Goal: Information Seeking & Learning: Check status

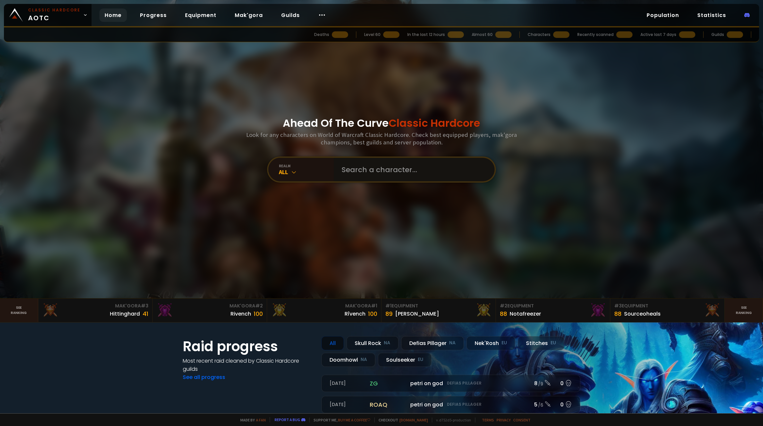
click at [374, 171] on input "text" at bounding box center [412, 170] width 149 height 24
type input "c"
type input "voolander"
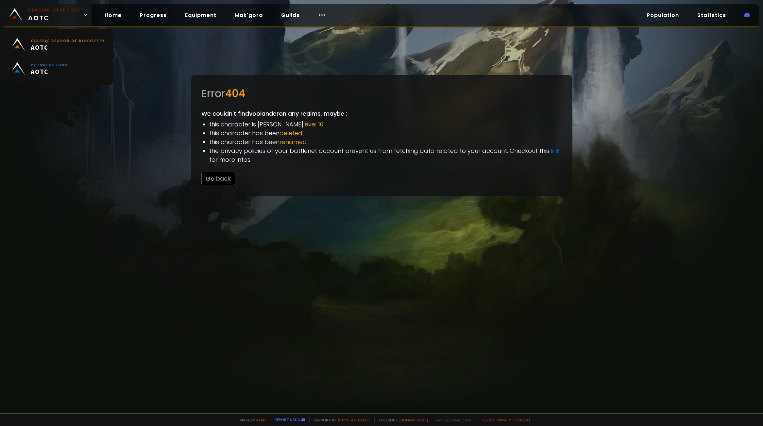
click at [70, 21] on span "Classic Hardcore AOTC" at bounding box center [54, 15] width 52 height 16
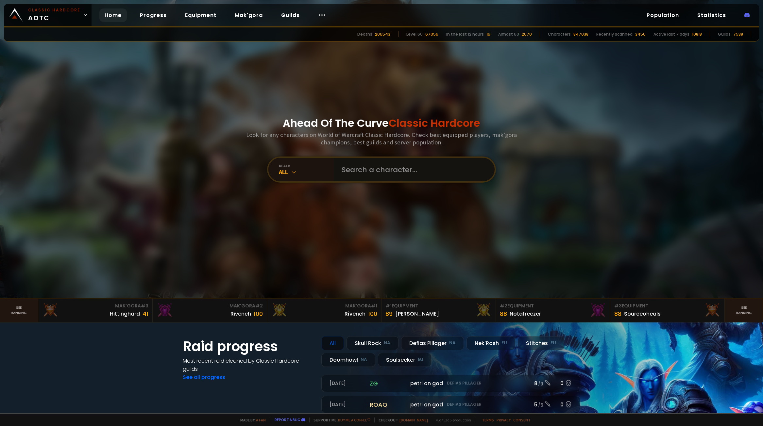
click at [393, 171] on input "text" at bounding box center [412, 170] width 149 height 24
type input "listed"
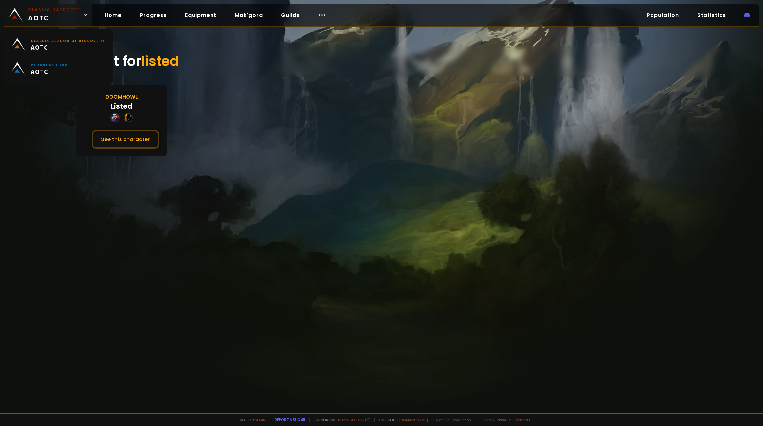
click at [50, 16] on span "Classic Hardcore AOTC" at bounding box center [54, 15] width 52 height 16
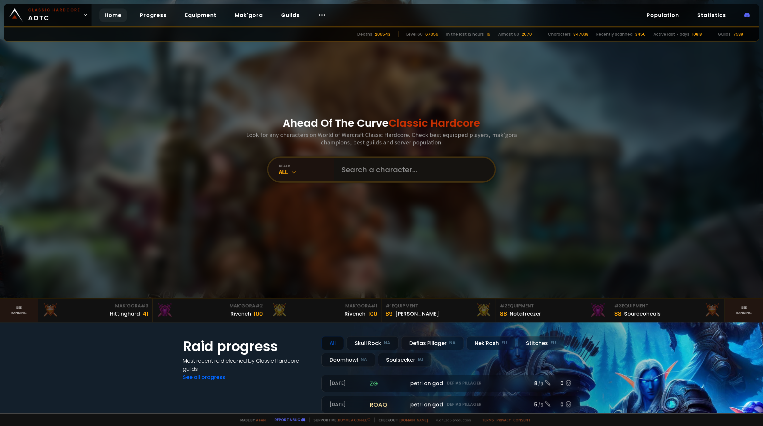
click at [355, 168] on input "text" at bounding box center [412, 170] width 149 height 24
type input "voolander"
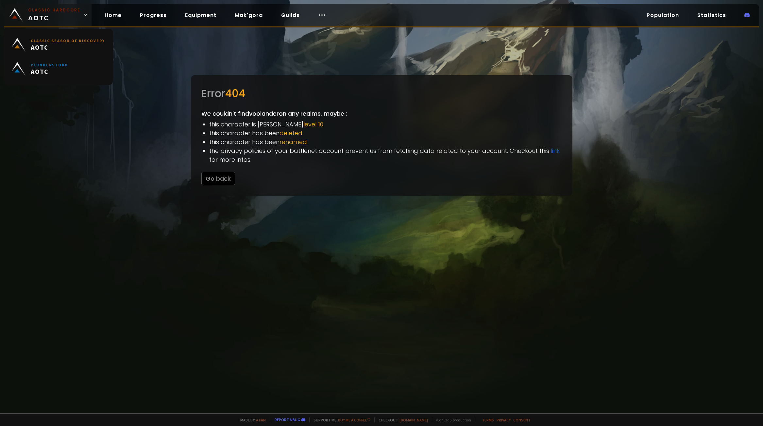
click at [52, 12] on small "Classic Hardcore" at bounding box center [54, 10] width 52 height 6
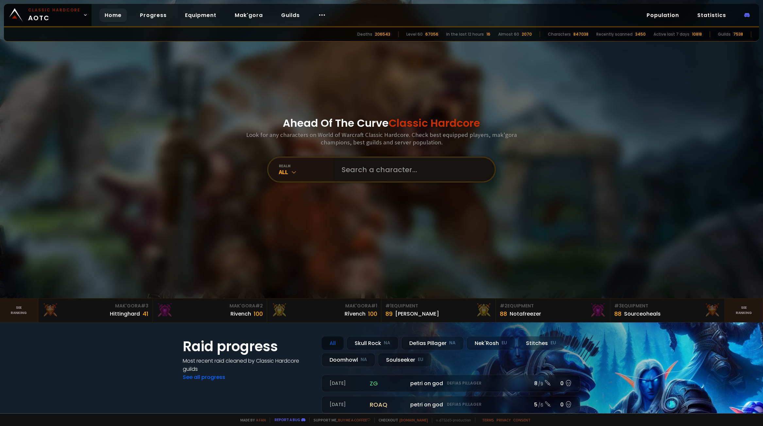
click at [367, 172] on input "text" at bounding box center [412, 170] width 149 height 24
type input "reducs"
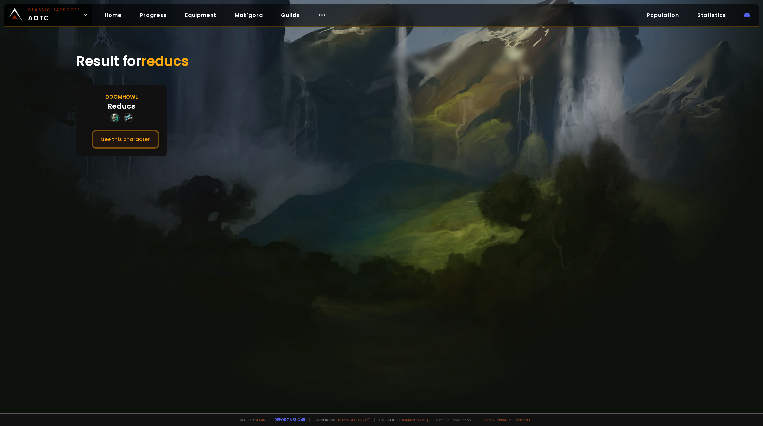
click at [113, 143] on button "See this character" at bounding box center [125, 139] width 67 height 19
